Goal: Task Accomplishment & Management: Manage account settings

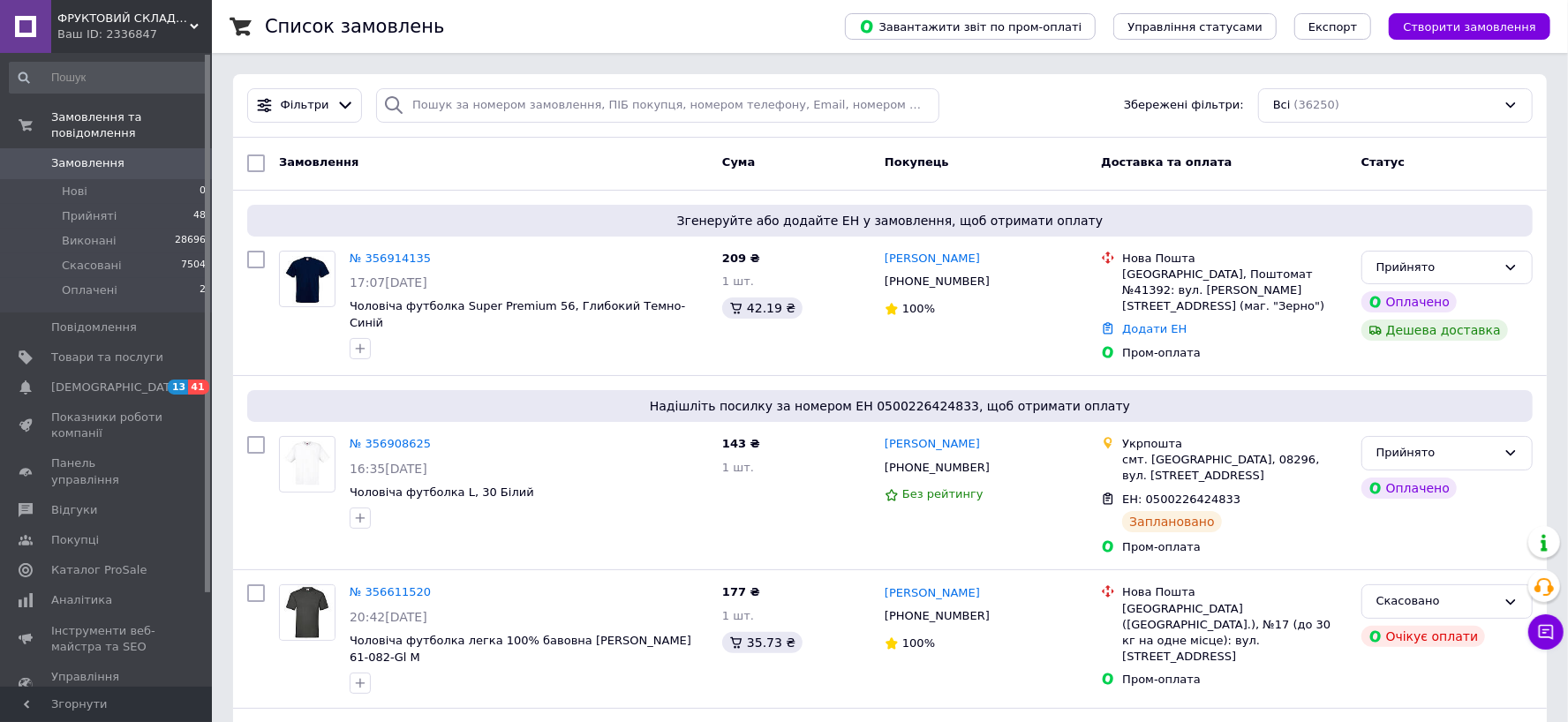
click at [405, 259] on link "№ 356914135" at bounding box center [390, 258] width 81 height 13
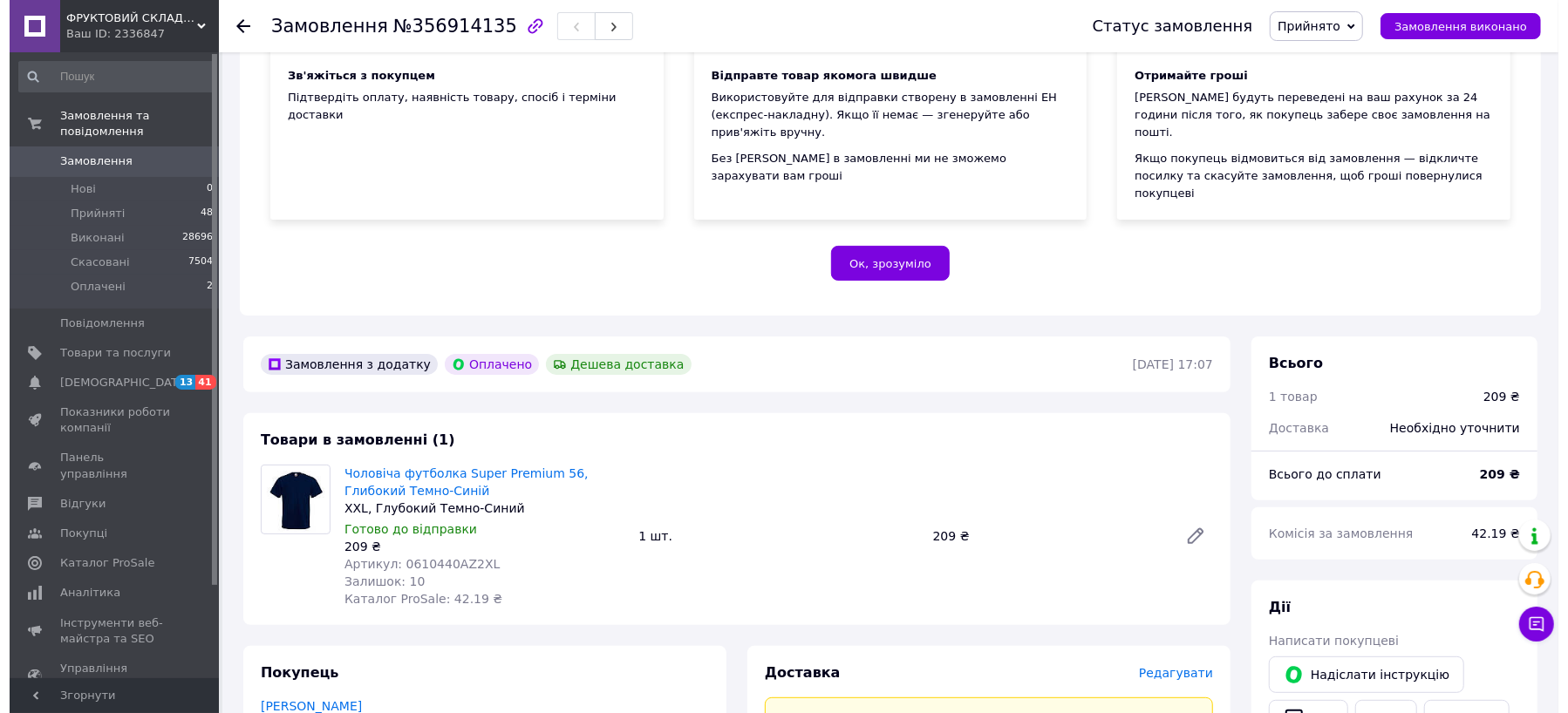
scroll to position [523, 0]
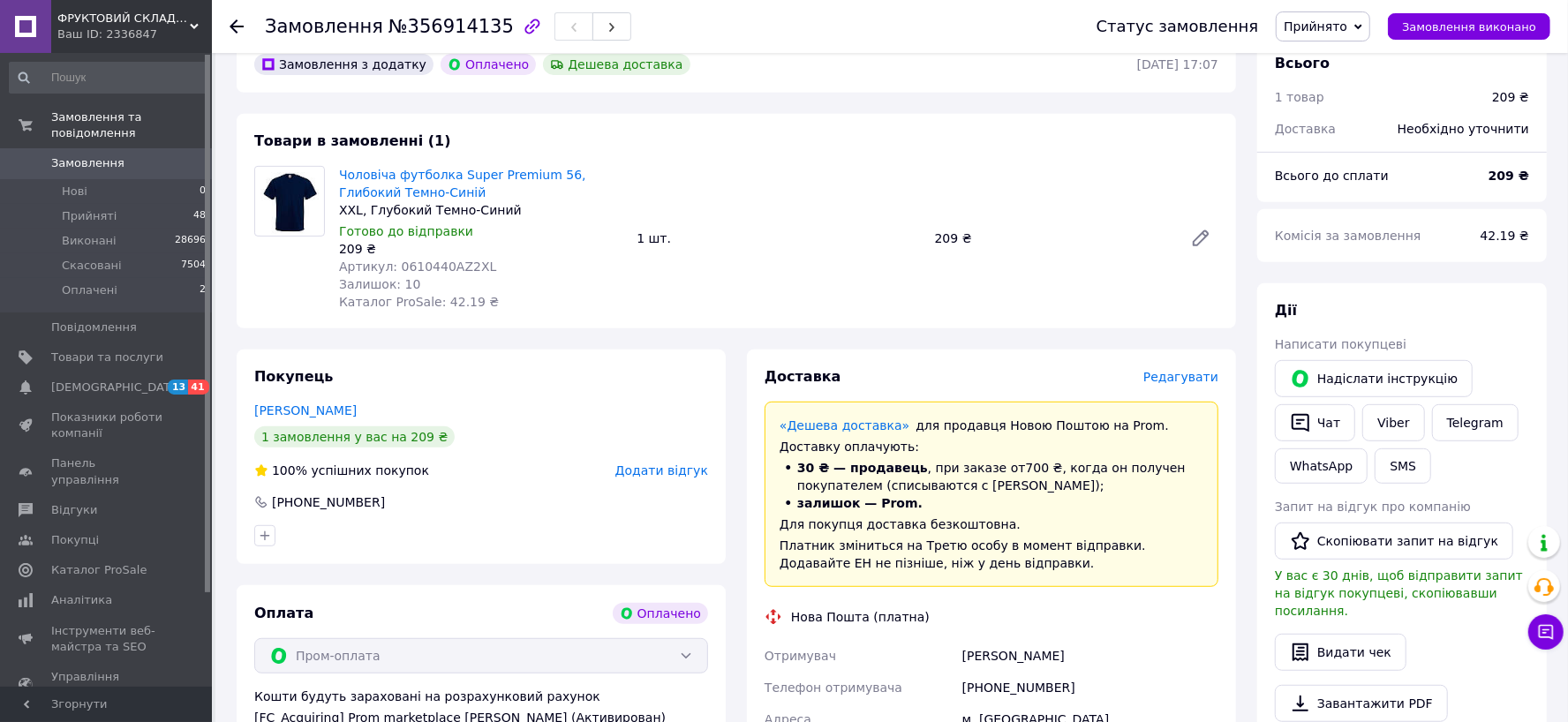
click at [1181, 369] on span "Редагувати" at bounding box center [1180, 376] width 75 height 14
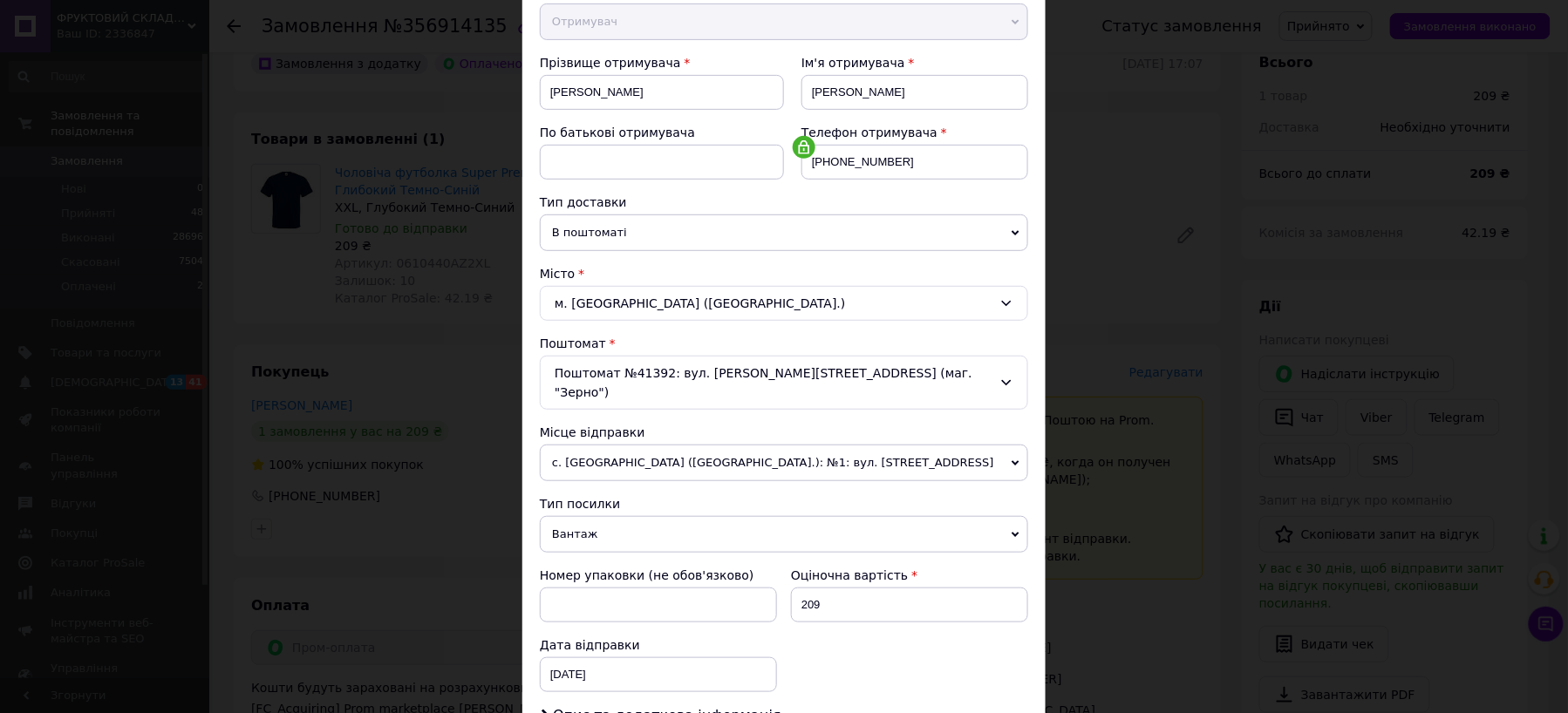
scroll to position [450, 0]
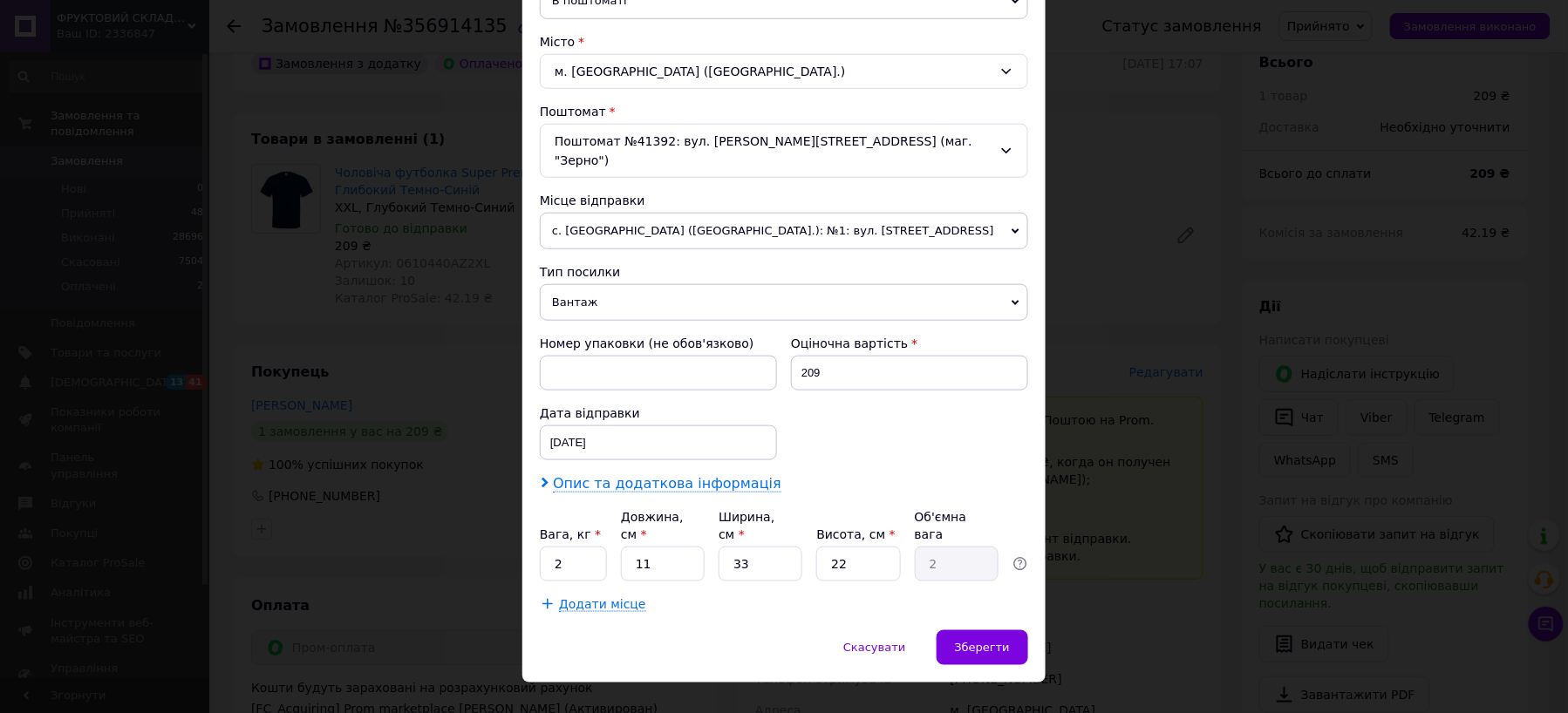
click at [636, 475] on span "Опис та додаткова інформація" at bounding box center [667, 484] width 229 height 18
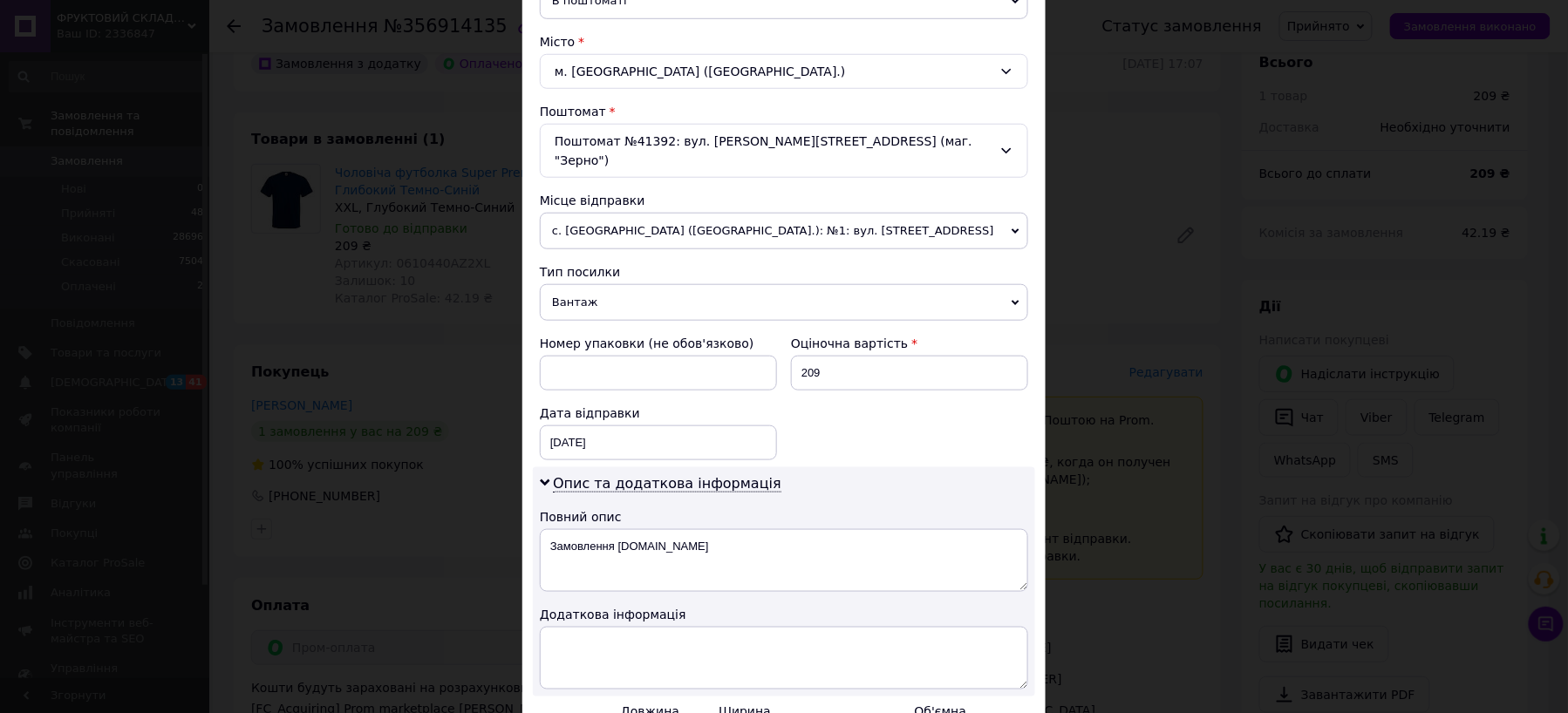
scroll to position [647, 0]
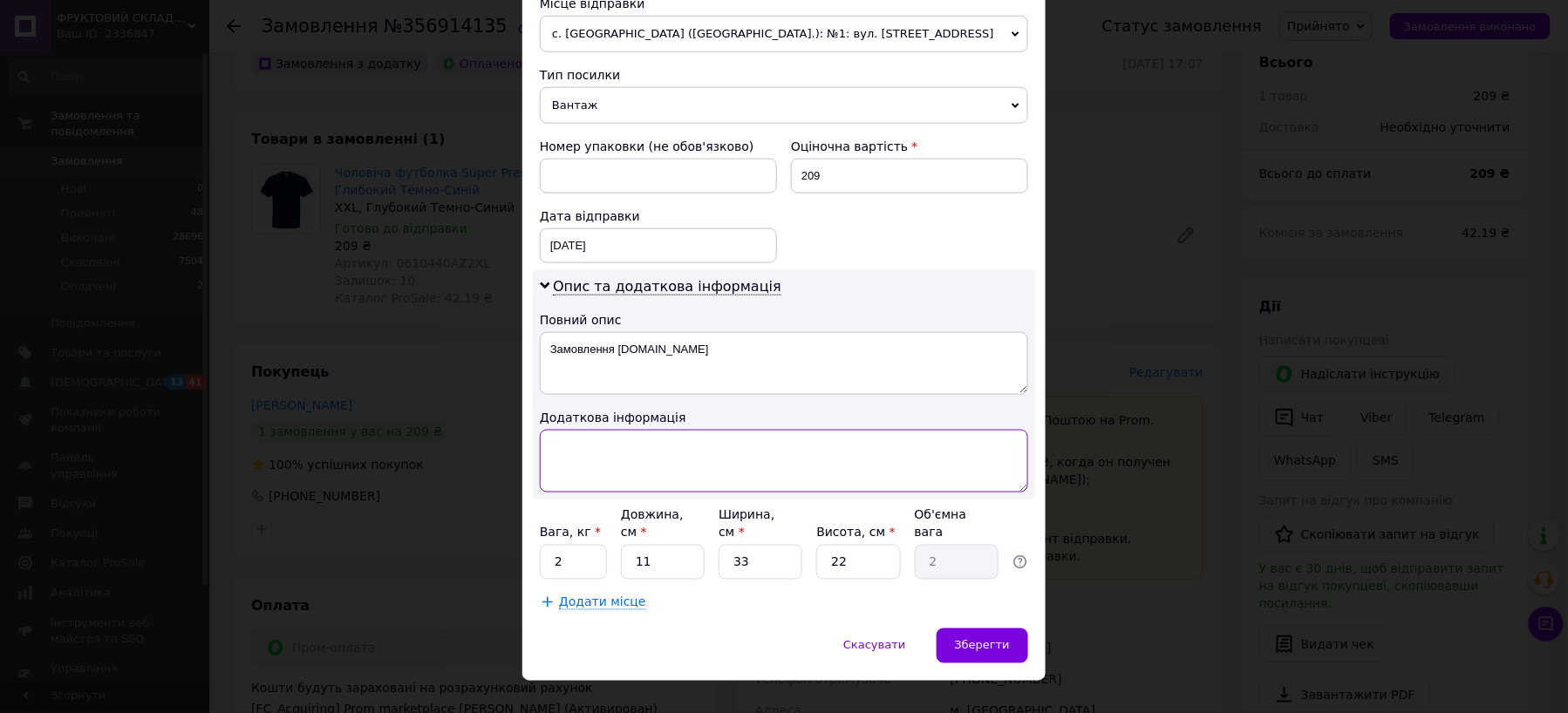
click at [634, 461] on textarea at bounding box center [784, 461] width 489 height 63
paste textarea "0000-065415"
type textarea "0000-065415"
click at [597, 545] on input "1" at bounding box center [573, 563] width 67 height 35
type input "1"
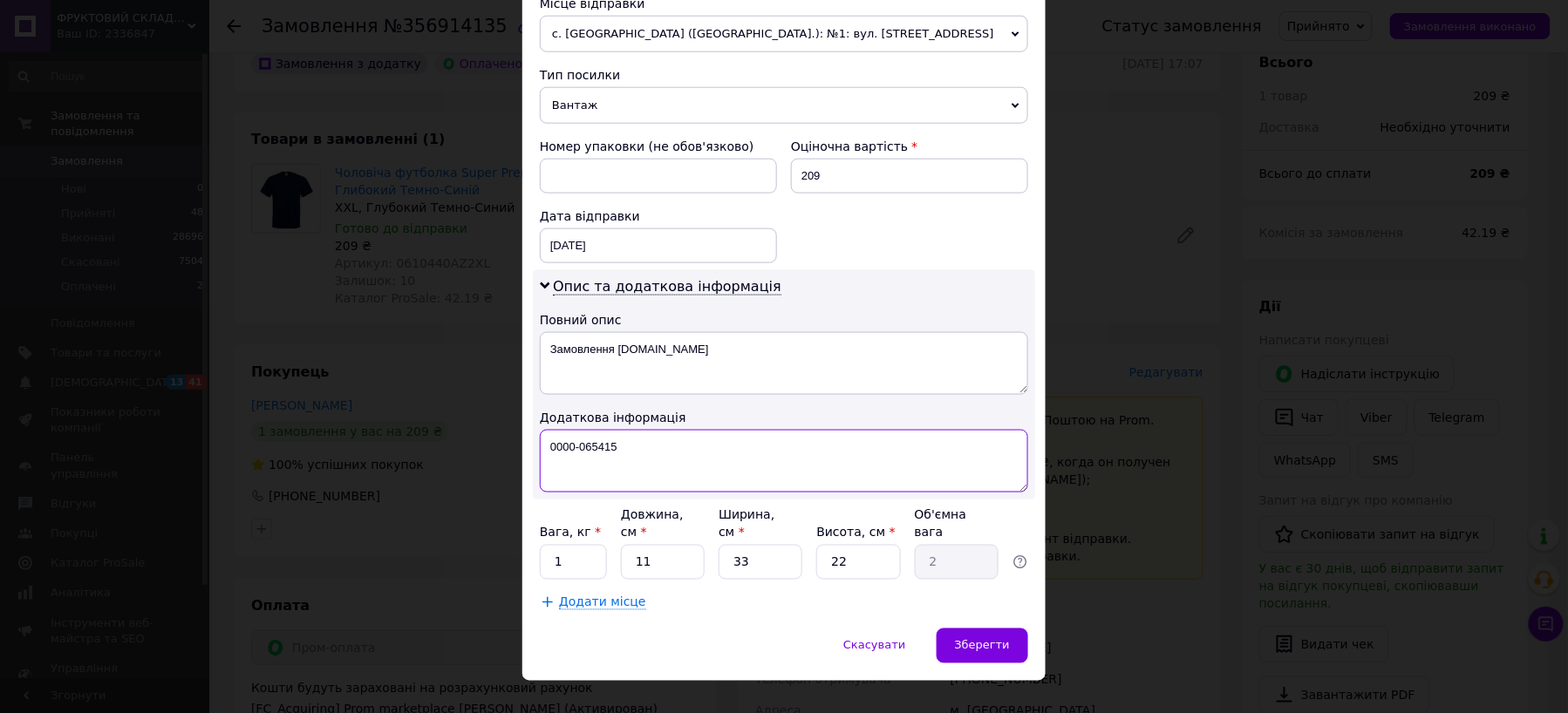
click at [789, 430] on textarea "0000-065415" at bounding box center [784, 461] width 489 height 63
click at [1007, 629] on div "Зберегти" at bounding box center [982, 646] width 92 height 35
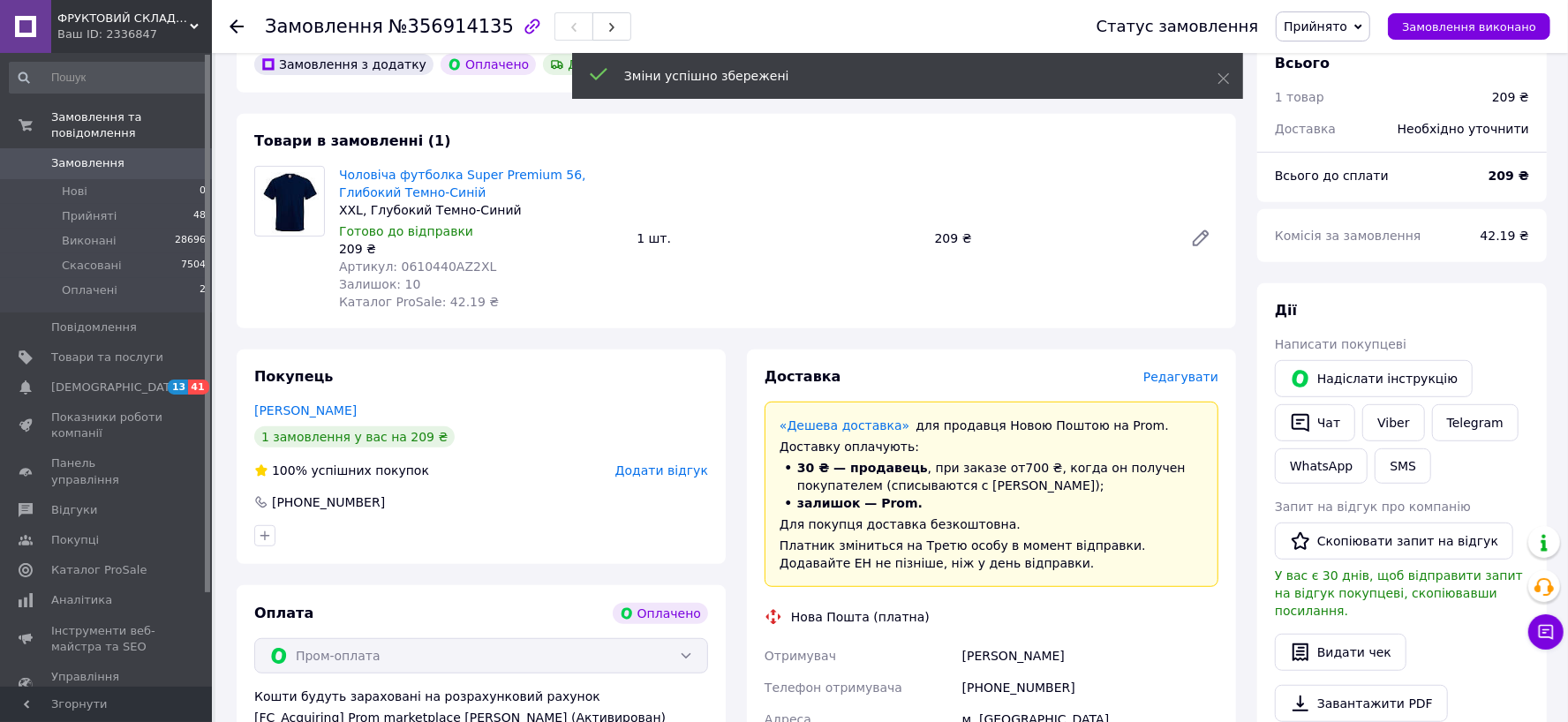
scroll to position [927, 0]
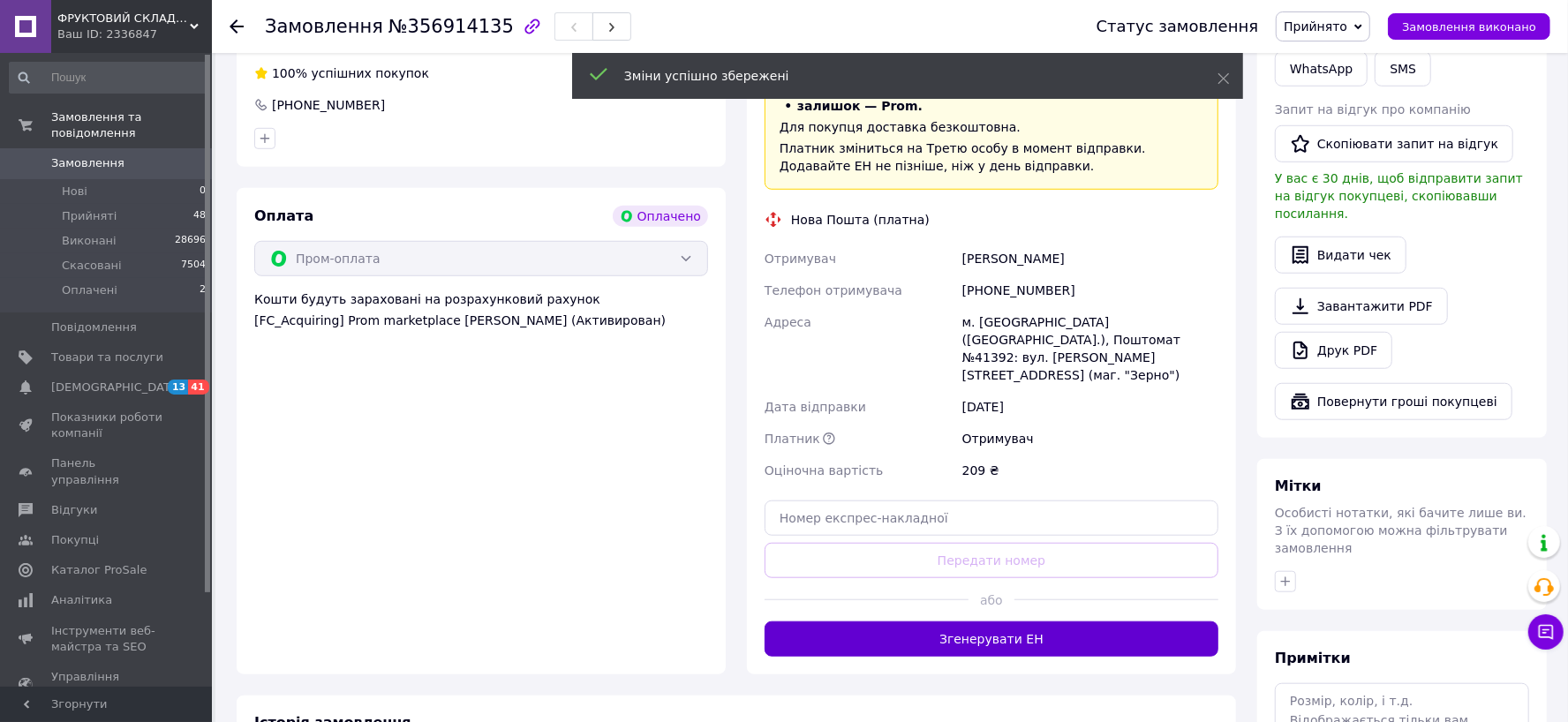
click at [1024, 621] on button "Згенерувати ЕН" at bounding box center [991, 639] width 453 height 36
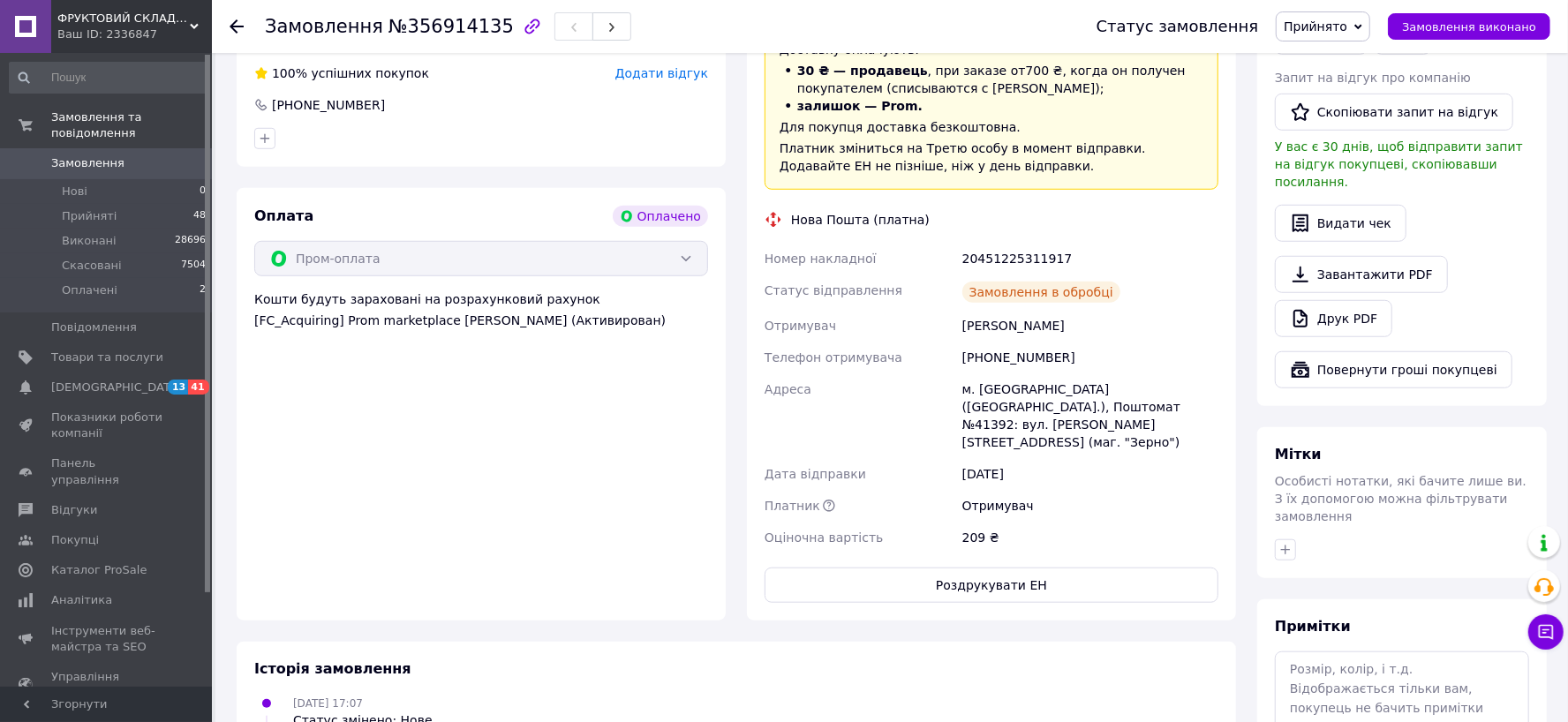
click at [995, 243] on div "20451225311917" at bounding box center [1090, 259] width 263 height 32
copy div "20451225311917"
